Goal: Task Accomplishment & Management: Use online tool/utility

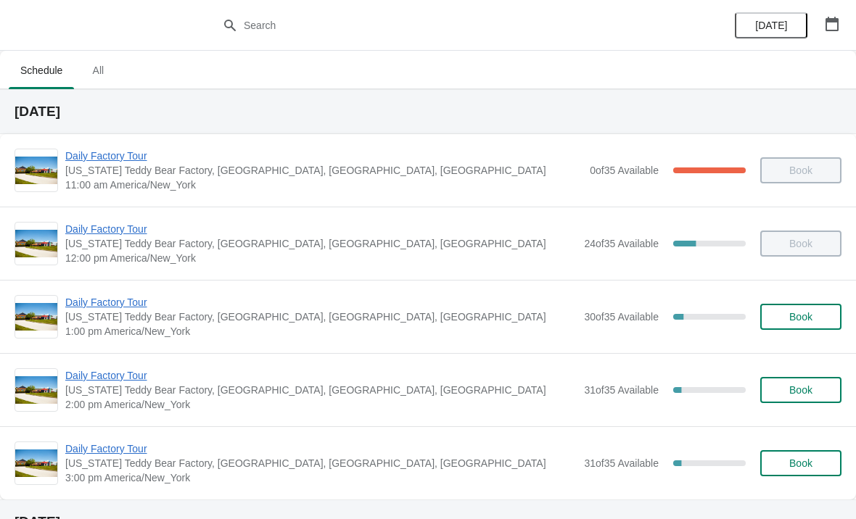
click at [119, 445] on span "Daily Factory Tour" at bounding box center [320, 449] width 511 height 15
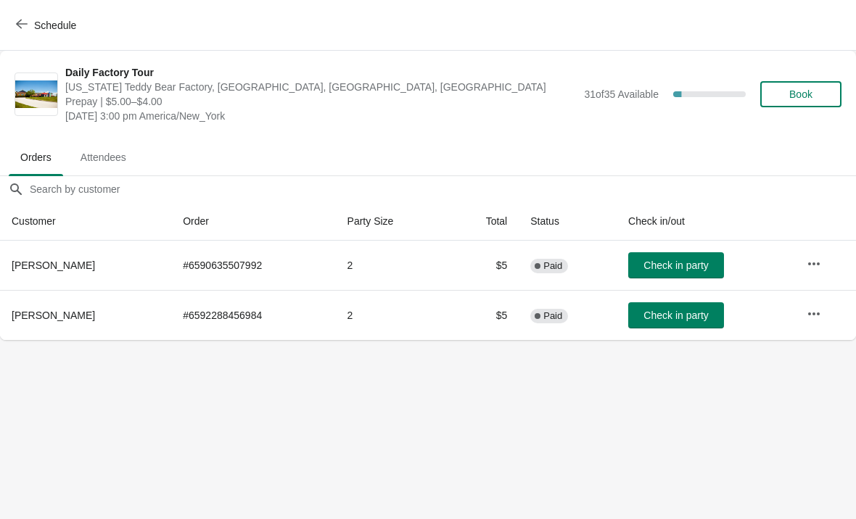
click at [820, 267] on icon "button" at bounding box center [814, 264] width 15 height 15
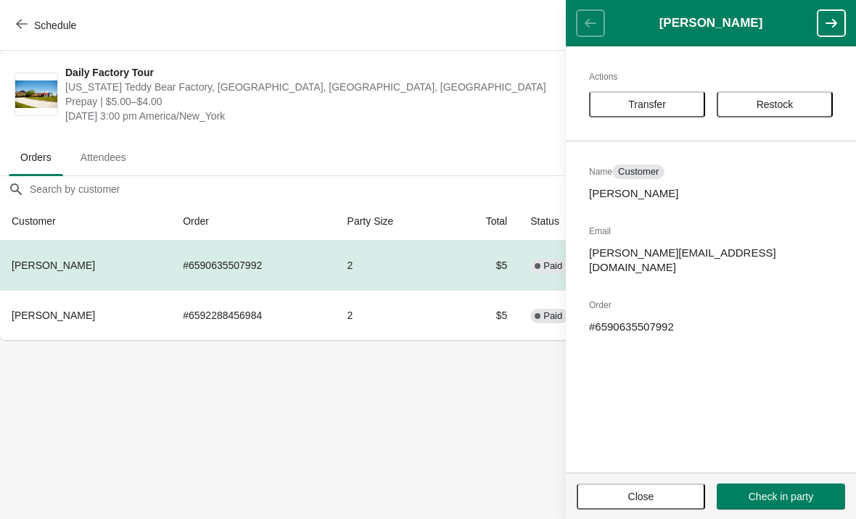
click at [681, 109] on span "Transfer" at bounding box center [647, 105] width 90 height 12
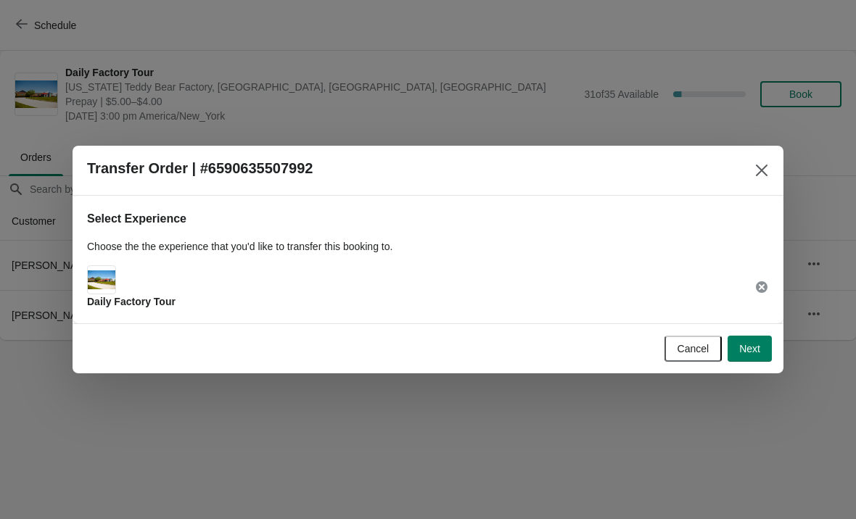
click at [765, 355] on button "Next" at bounding box center [749, 349] width 44 height 26
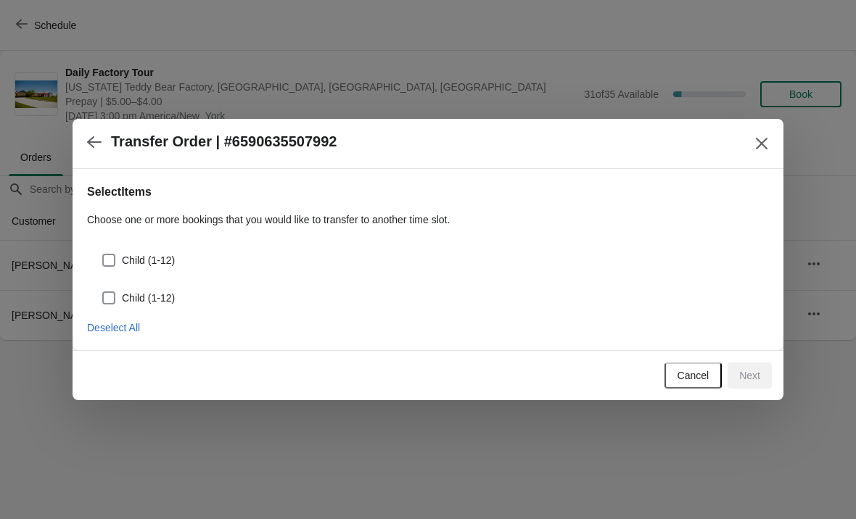
click at [762, 132] on button "Close" at bounding box center [762, 144] width 26 height 26
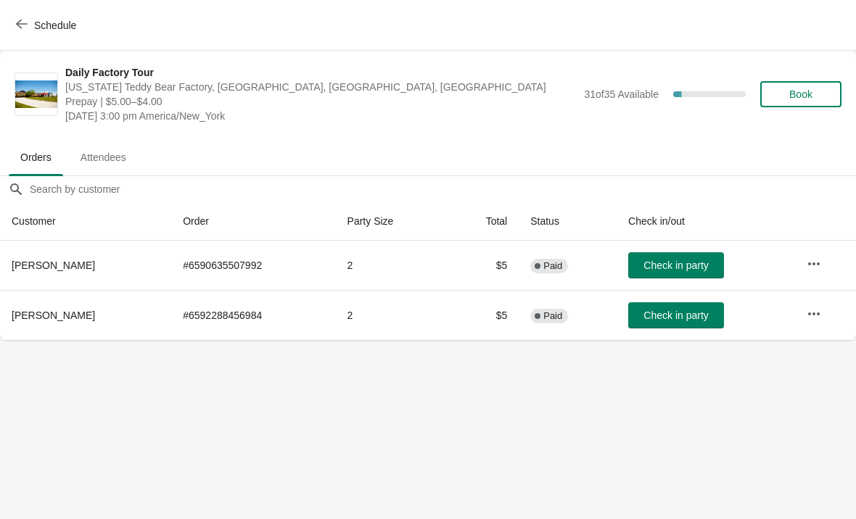
click at [171, 264] on td "# 6590635507992" at bounding box center [253, 265] width 164 height 49
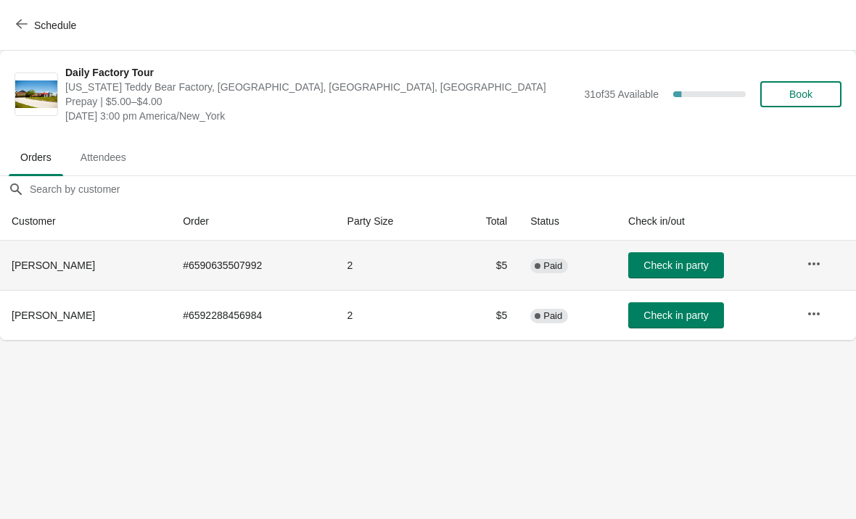
click at [215, 255] on td "# 6590635507992" at bounding box center [253, 265] width 164 height 49
click at [38, 264] on span "[PERSON_NAME]" at bounding box center [53, 266] width 83 height 12
click at [802, 263] on button "button" at bounding box center [814, 264] width 26 height 26
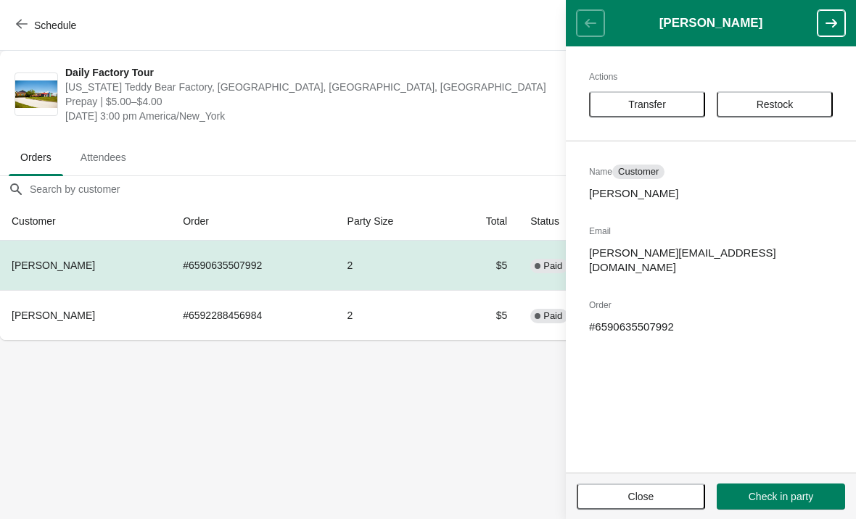
click at [258, 400] on body "Schedule Daily Factory Tour [US_STATE] Teddy [GEOGRAPHIC_DATA], [GEOGRAPHIC_DAT…" at bounding box center [428, 259] width 856 height 519
click at [821, 17] on button "button" at bounding box center [831, 23] width 28 height 26
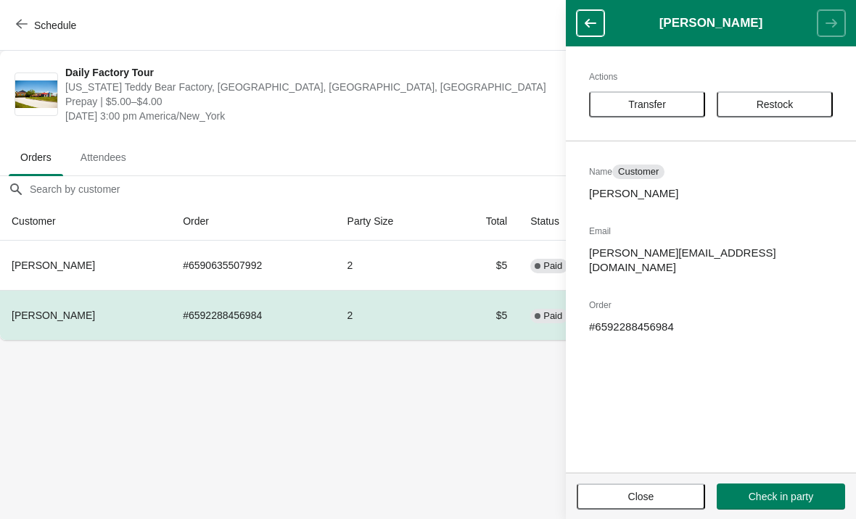
click at [649, 503] on button "Close" at bounding box center [641, 497] width 128 height 26
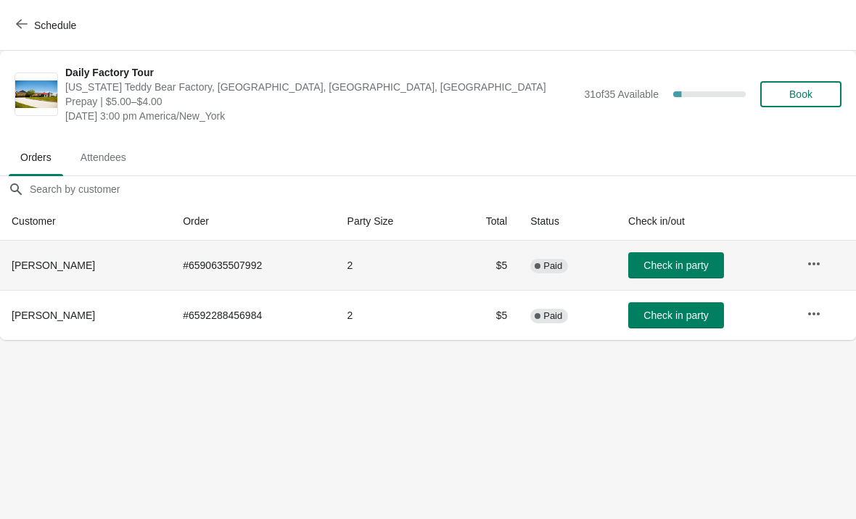
click at [67, 269] on th "[PERSON_NAME]" at bounding box center [85, 265] width 171 height 49
click at [86, 318] on th "[PERSON_NAME]" at bounding box center [85, 315] width 171 height 50
click at [59, 277] on th "[PERSON_NAME]" at bounding box center [85, 265] width 171 height 49
click at [201, 267] on td "# 6590635507992" at bounding box center [253, 265] width 164 height 49
